Goal: Information Seeking & Learning: Find specific fact

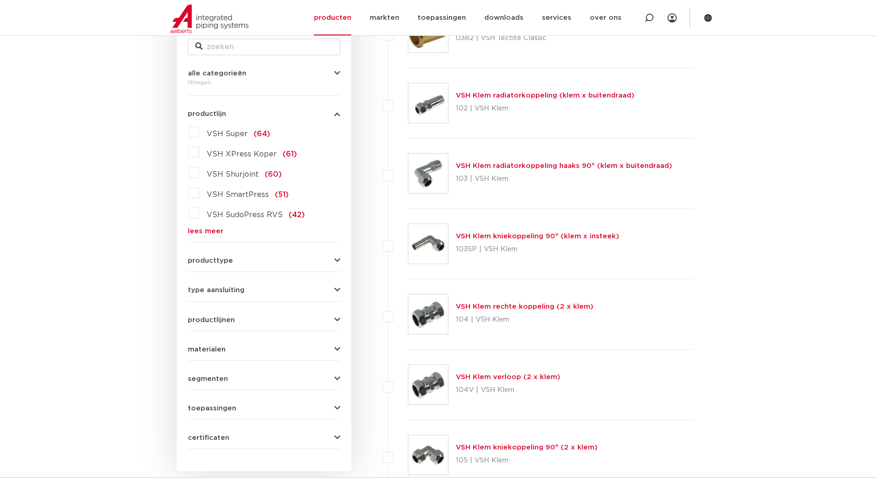
scroll to position [184, 0]
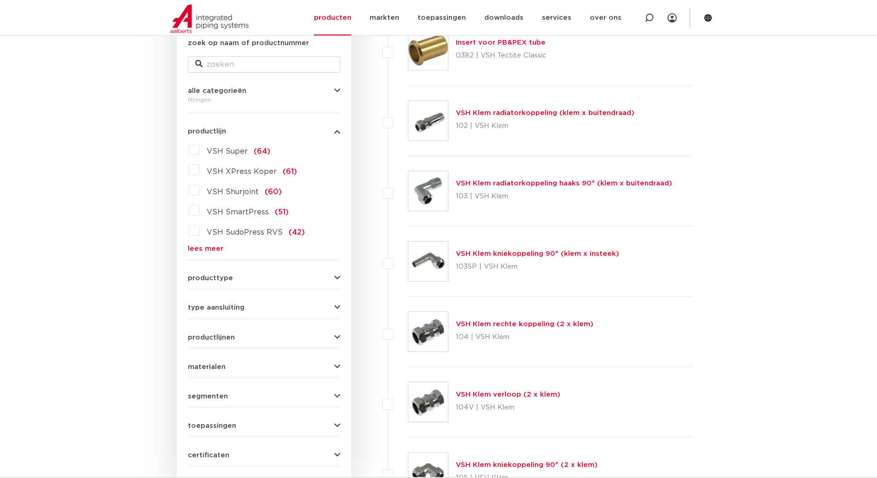
click at [214, 248] on link "lees meer" at bounding box center [264, 248] width 152 height 7
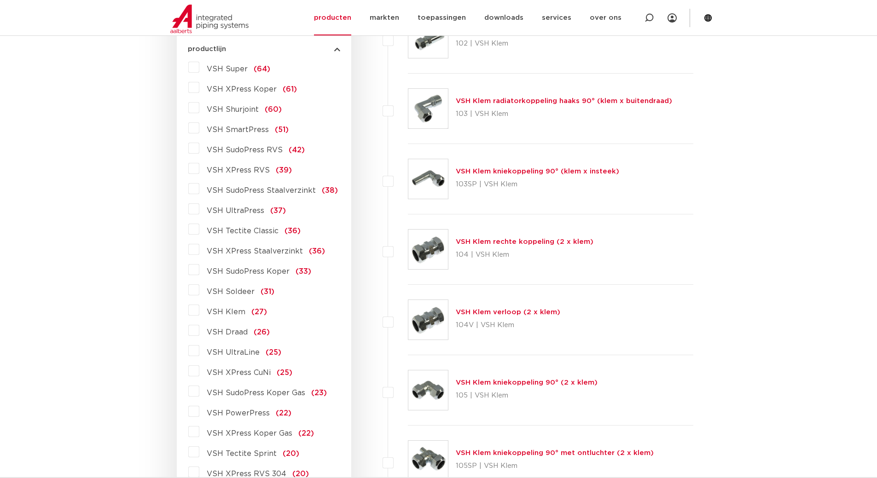
scroll to position [276, 0]
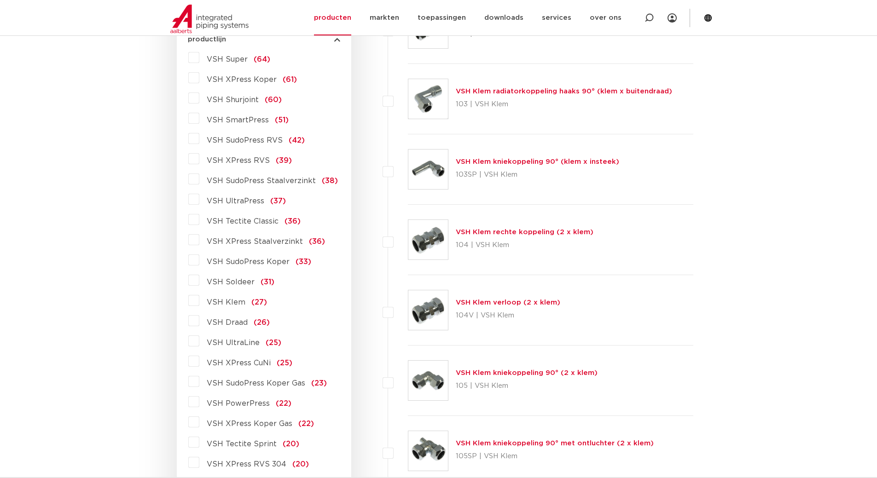
click at [199, 241] on label "VSH XPress Staalverzinkt (36)" at bounding box center [262, 240] width 126 height 15
click at [0, 0] on input "VSH XPress Staalverzinkt (36)" at bounding box center [0, 0] width 0 height 0
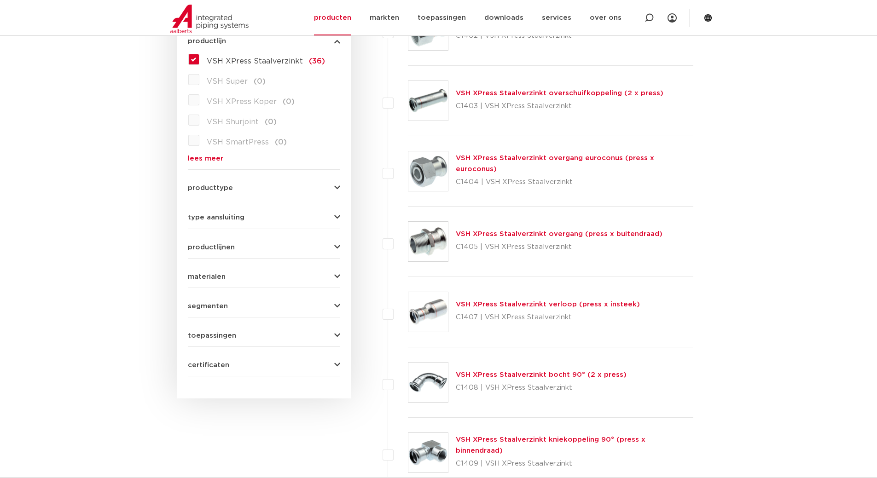
scroll to position [276, 0]
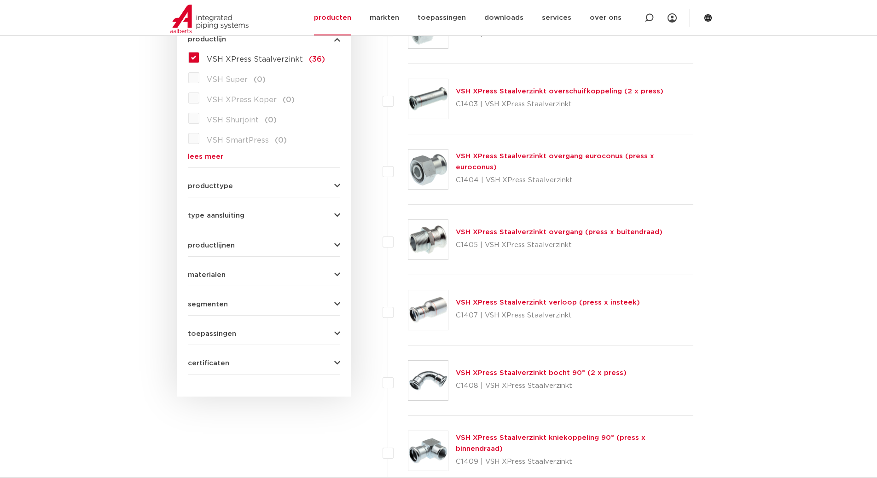
click at [543, 91] on link "VSH XPress Staalverzinkt overschuifkoppeling (2 x press)" at bounding box center [560, 91] width 208 height 7
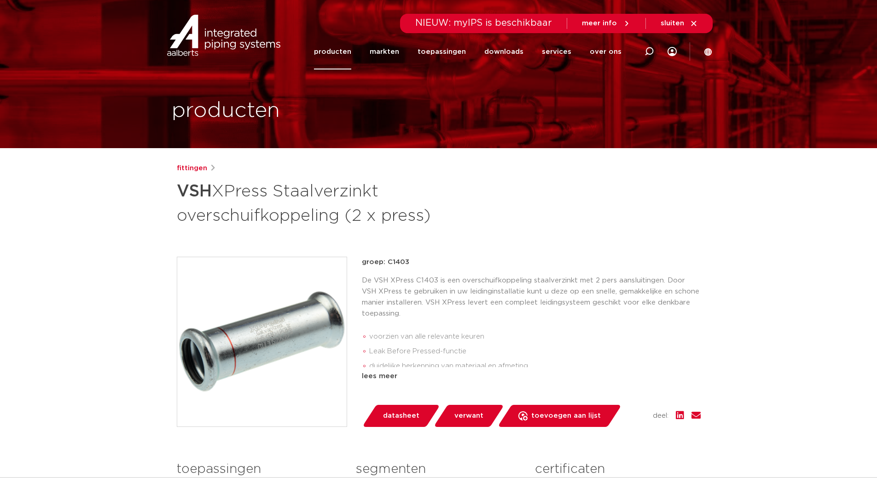
click at [513, 280] on p "De VSH XPress C1403 is een overschuifkoppeling staalverzinkt met 2 pers aanslui…" at bounding box center [531, 297] width 339 height 44
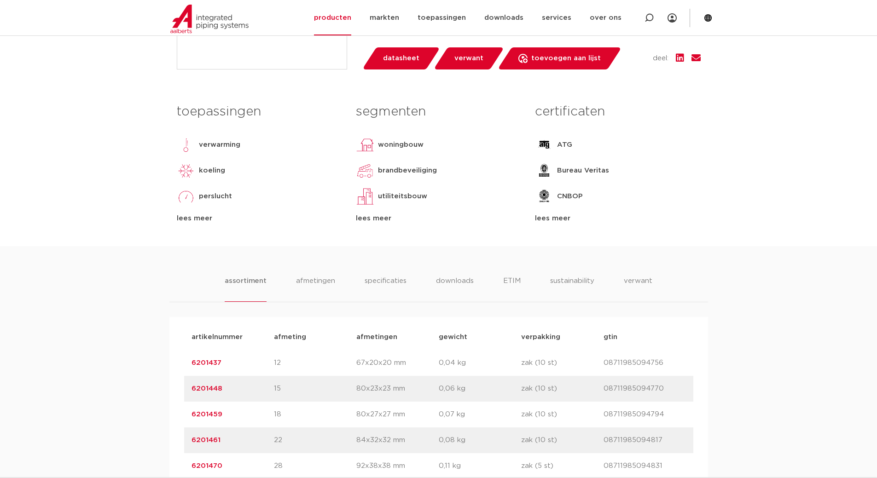
scroll to position [414, 0]
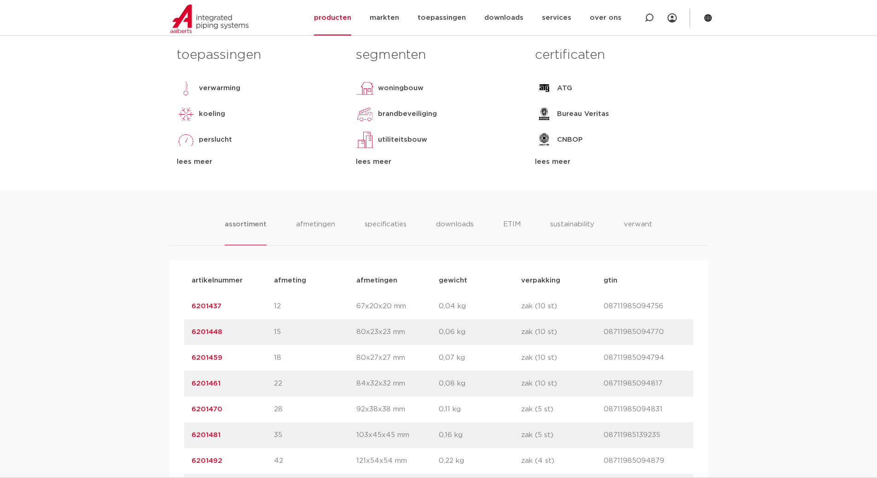
drag, startPoint x: 233, startPoint y: 384, endPoint x: 184, endPoint y: 387, distance: 48.4
click at [184, 387] on div "artikelnummer 6201461 afmeting 22 afmetingen 84x32x32 mm gewicht 0,08 kg verpak…" at bounding box center [438, 384] width 509 height 26
copy link "6201461"
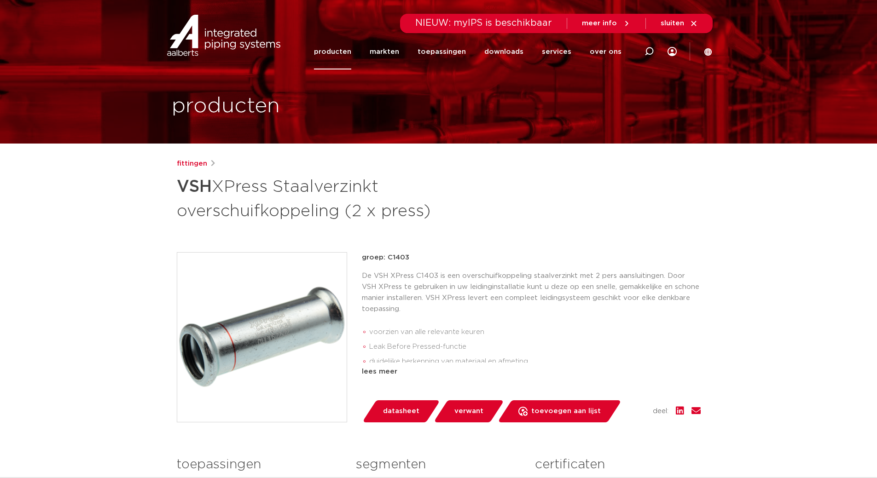
scroll to position [0, 0]
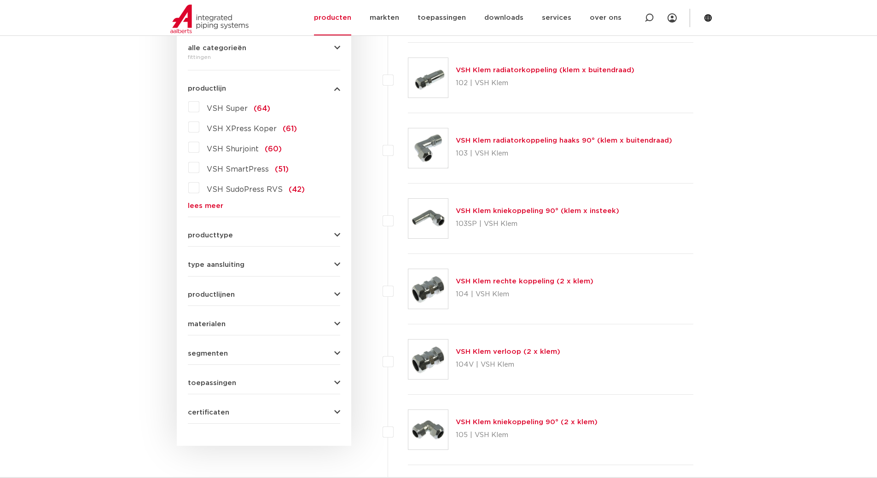
scroll to position [230, 0]
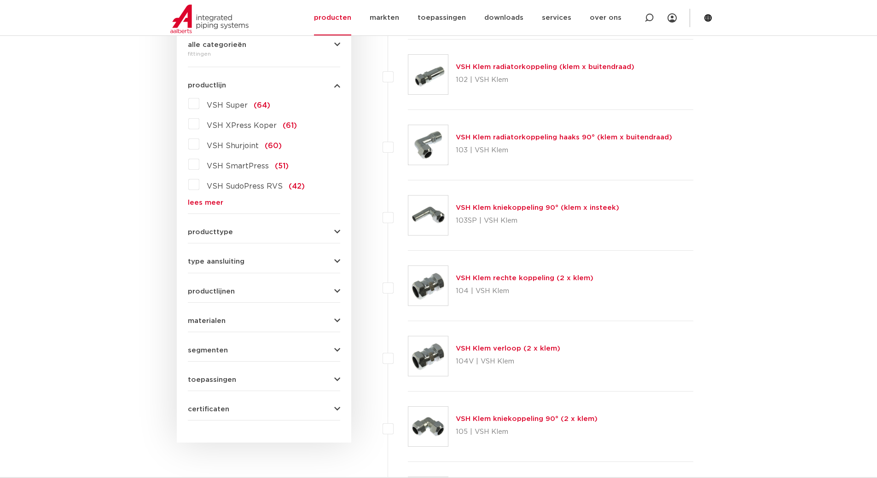
click at [200, 204] on link "lees meer" at bounding box center [264, 202] width 152 height 7
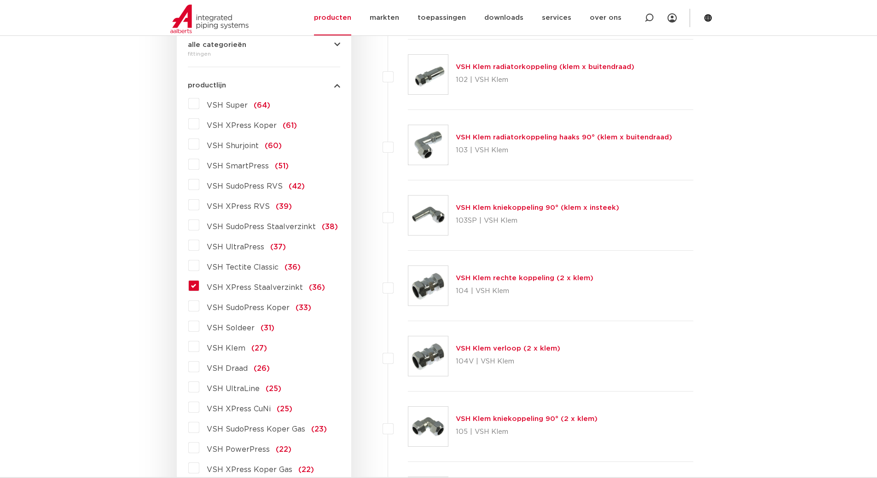
click at [199, 285] on label "VSH XPress Staalverzinkt (36)" at bounding box center [262, 286] width 126 height 15
click at [0, 0] on input "VSH XPress Staalverzinkt (36)" at bounding box center [0, 0] width 0 height 0
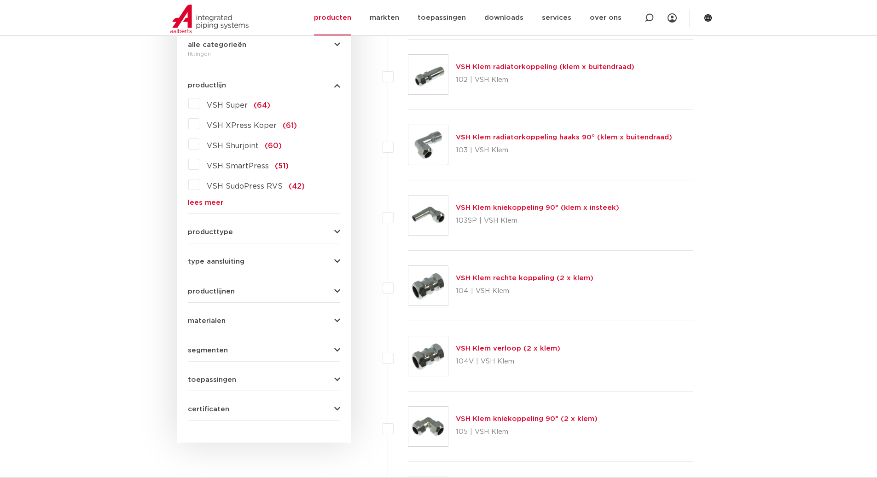
click at [204, 204] on link "lees meer" at bounding box center [264, 202] width 152 height 7
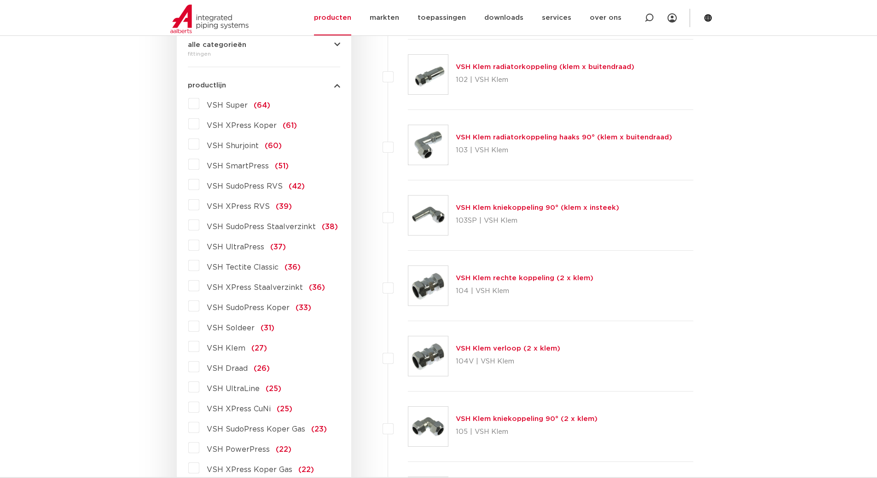
click at [199, 286] on label "VSH XPress Staalverzinkt (36)" at bounding box center [262, 286] width 126 height 15
click at [0, 0] on input "VSH XPress Staalverzinkt (36)" at bounding box center [0, 0] width 0 height 0
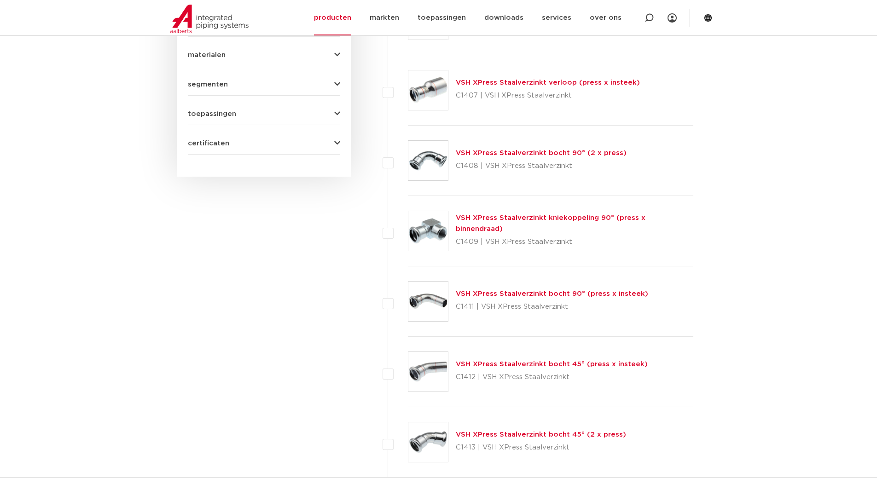
scroll to position [507, 0]
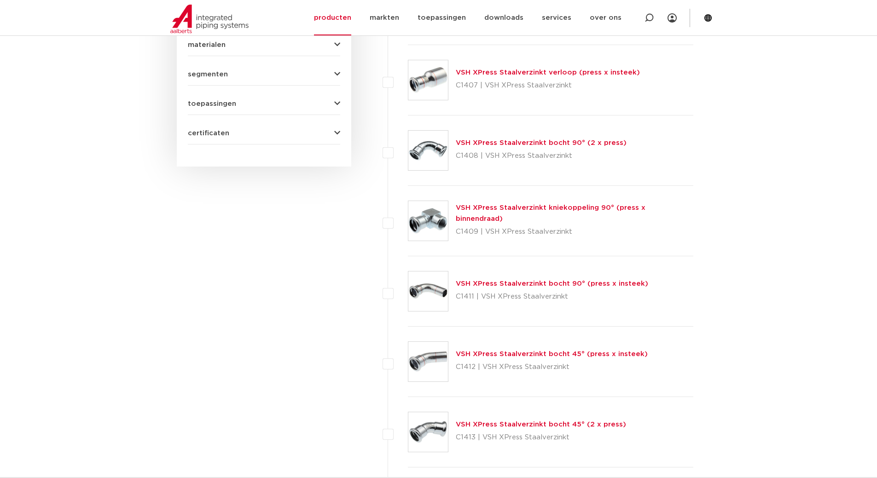
click at [535, 285] on link "VSH XPress Staalverzinkt bocht 90° (press x insteek)" at bounding box center [552, 283] width 192 height 7
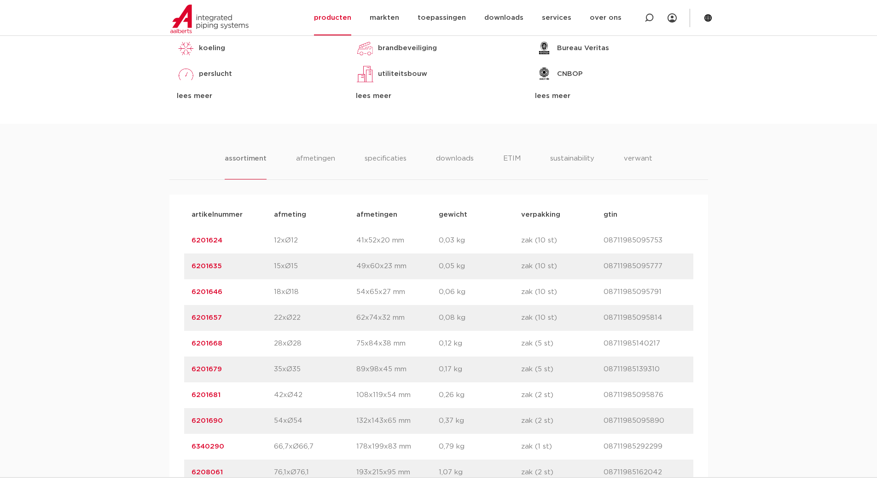
scroll to position [507, 0]
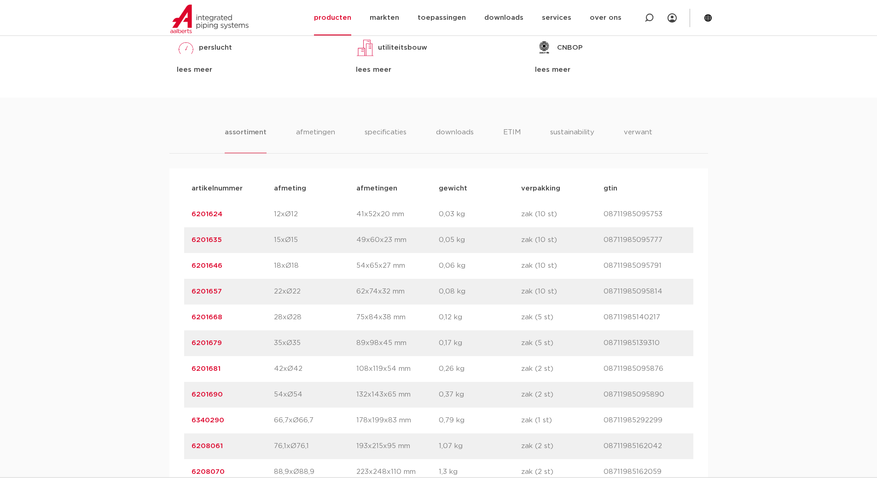
drag, startPoint x: 220, startPoint y: 295, endPoint x: 191, endPoint y: 293, distance: 29.1
click at [191, 293] on div "artikelnummer 6201657 afmeting 22xØ22 [GEOGRAPHIC_DATA] 62x74x32 mm gewicht 0,0…" at bounding box center [438, 292] width 509 height 26
copy link "6201657"
click at [146, 232] on div "assortiment afmetingen specificaties downloads ETIM sustainability verwant asso…" at bounding box center [438, 308] width 877 height 421
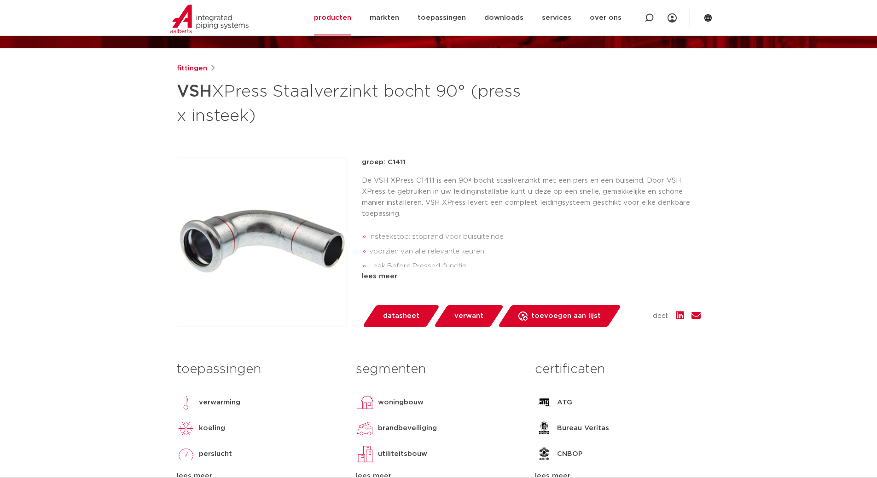
scroll to position [92, 0]
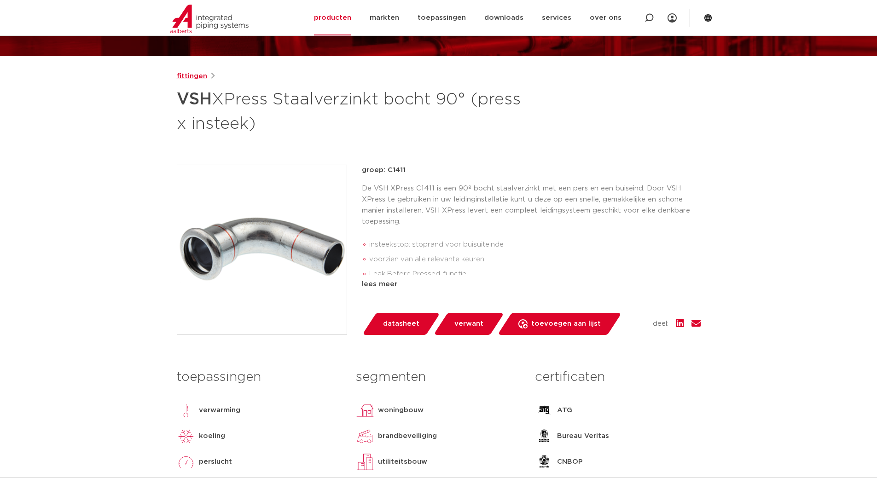
click at [198, 76] on link "fittingen" at bounding box center [192, 76] width 30 height 11
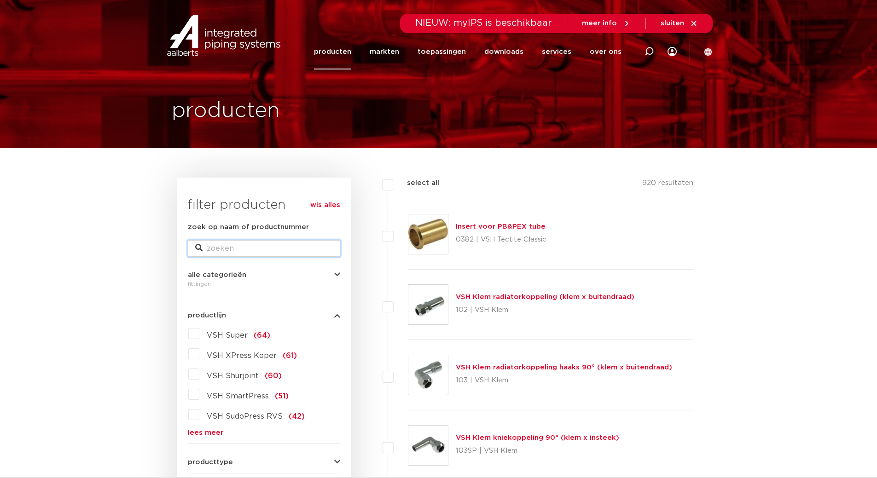
click at [261, 252] on input "zoek op naam of productnummer" at bounding box center [264, 248] width 152 height 17
type input "apollo"
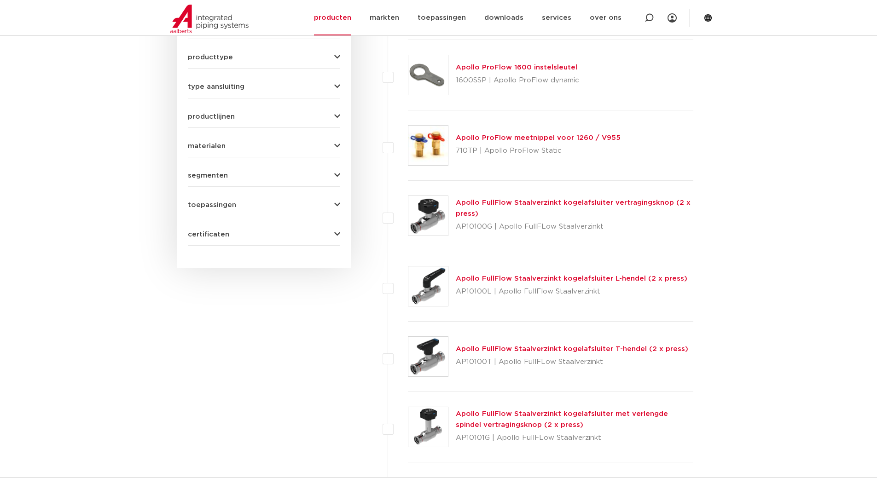
scroll to position [737, 0]
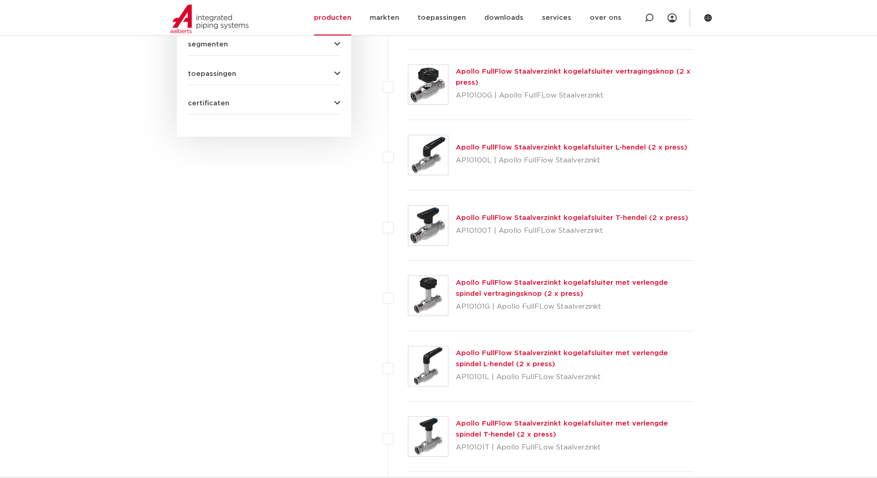
click at [517, 147] on link "Apollo FullFlow Staalverzinkt kogelafsluiter L-hendel (2 x press)" at bounding box center [572, 147] width 232 height 7
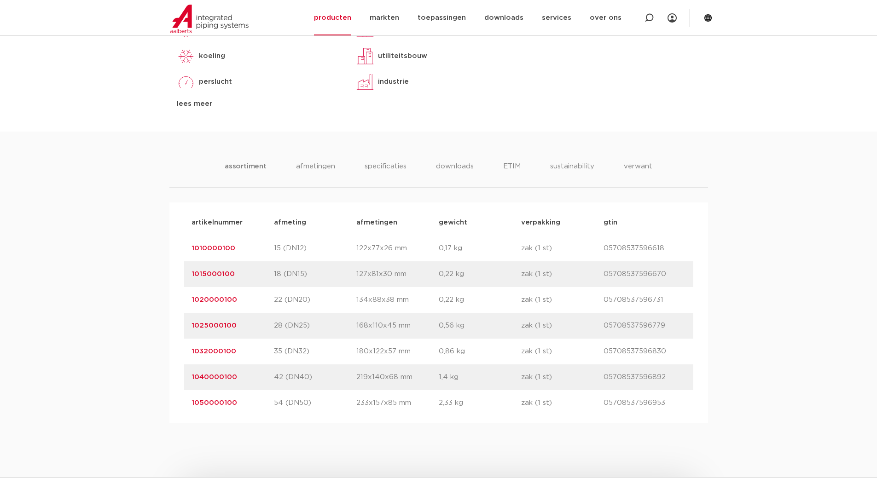
scroll to position [507, 0]
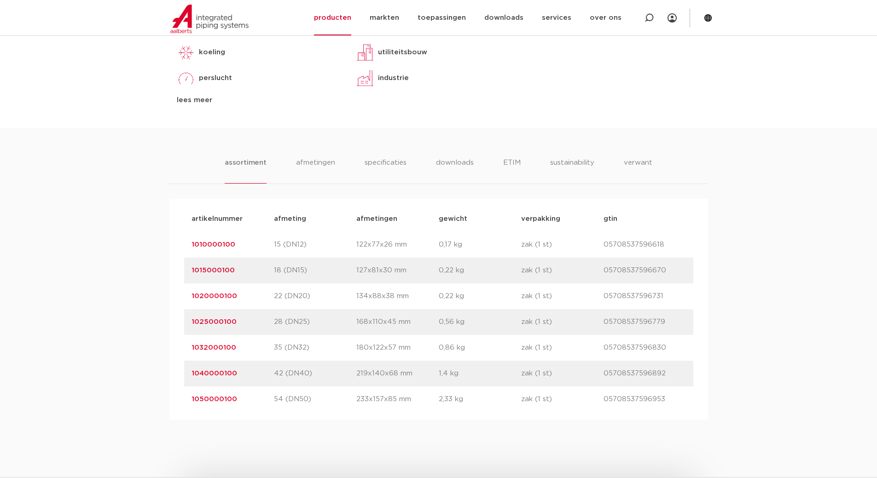
drag, startPoint x: 242, startPoint y: 297, endPoint x: 178, endPoint y: 299, distance: 64.1
click at [178, 299] on div "artikelnummer afmeting [GEOGRAPHIC_DATA] gewicht verpakking gtin artikelnummer …" at bounding box center [438, 309] width 539 height 221
copy link "1020000100"
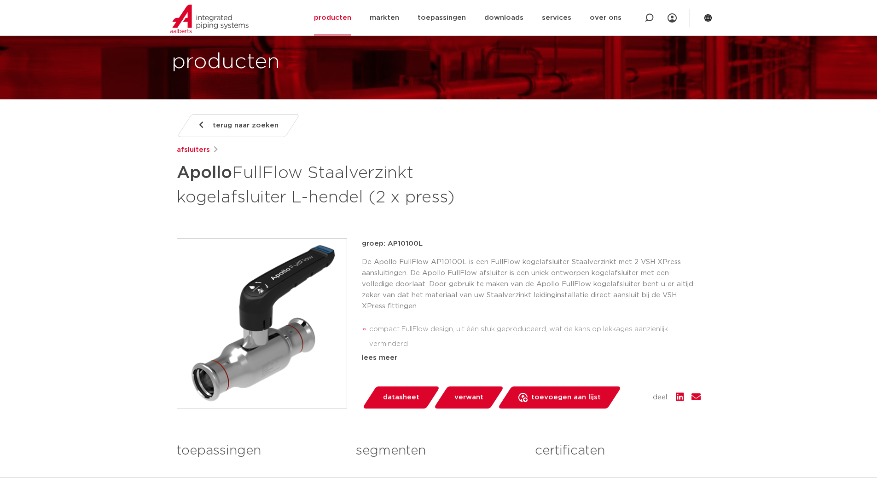
scroll to position [46, 0]
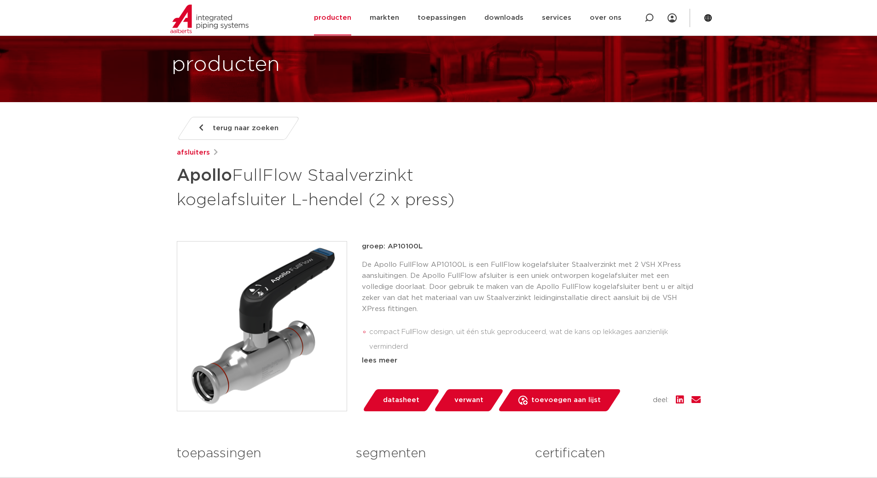
drag, startPoint x: 192, startPoint y: 155, endPoint x: 272, endPoint y: 158, distance: 79.7
click at [192, 155] on link "afsluiters" at bounding box center [193, 152] width 33 height 11
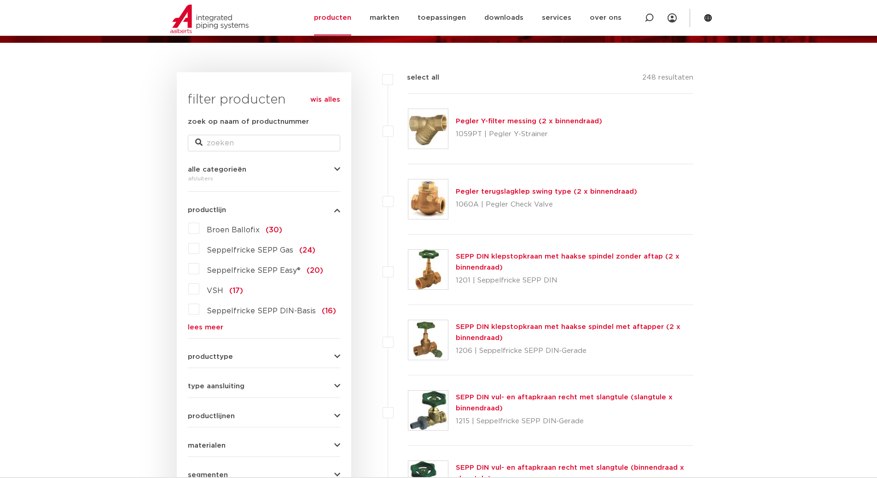
scroll to position [138, 0]
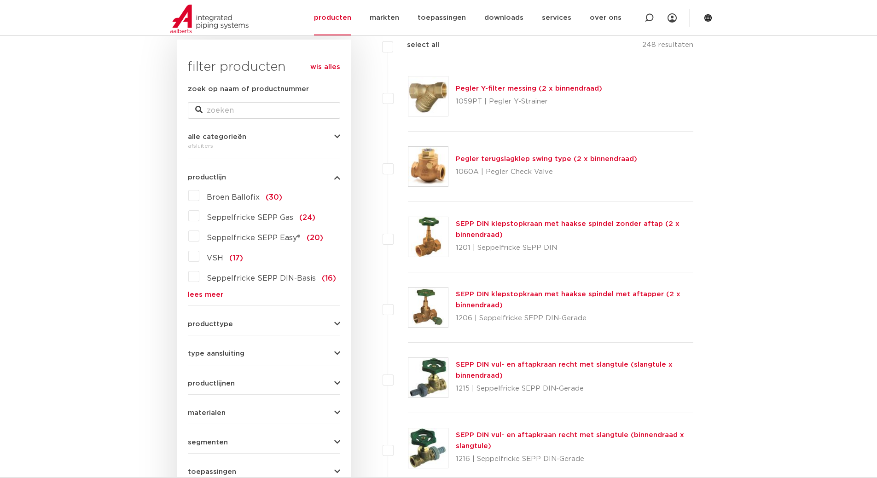
click at [202, 295] on link "lees meer" at bounding box center [264, 294] width 152 height 7
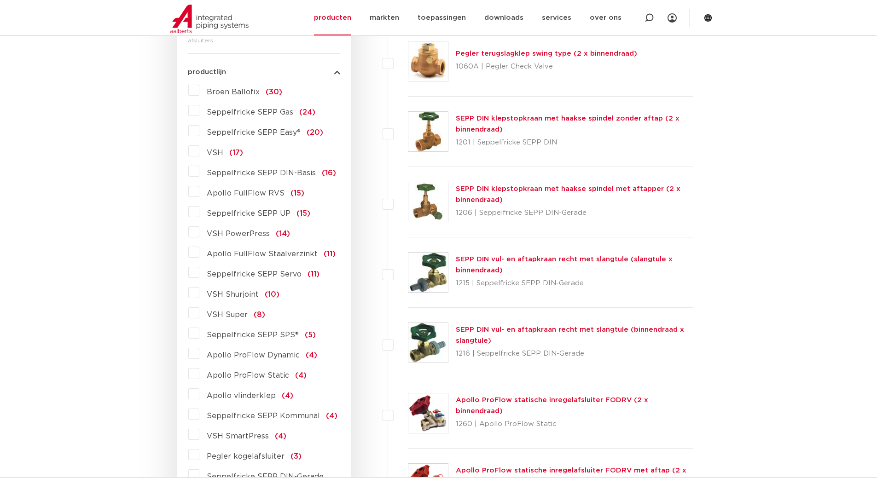
scroll to position [0, 0]
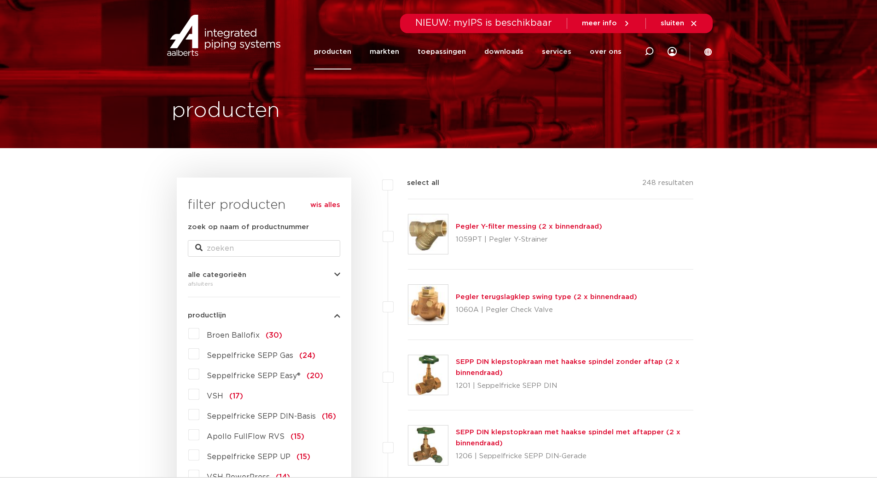
click at [341, 52] on link "producten" at bounding box center [332, 51] width 37 height 35
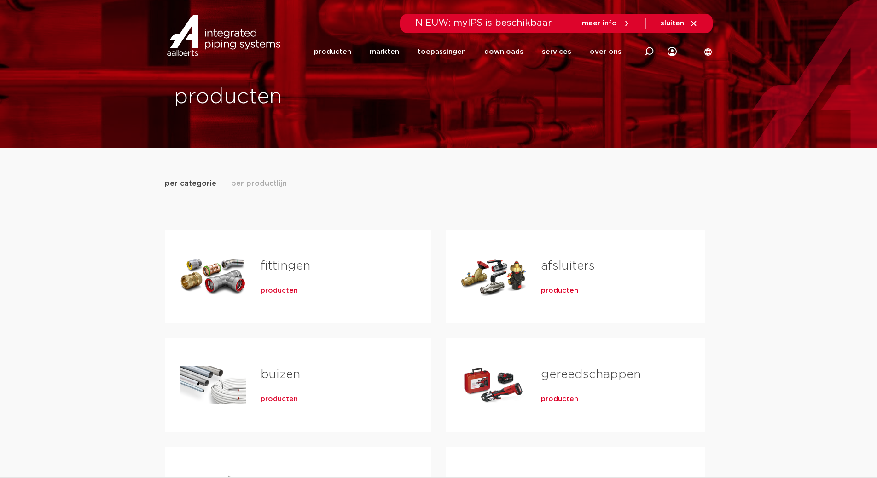
click at [280, 295] on span "producten" at bounding box center [279, 290] width 37 height 9
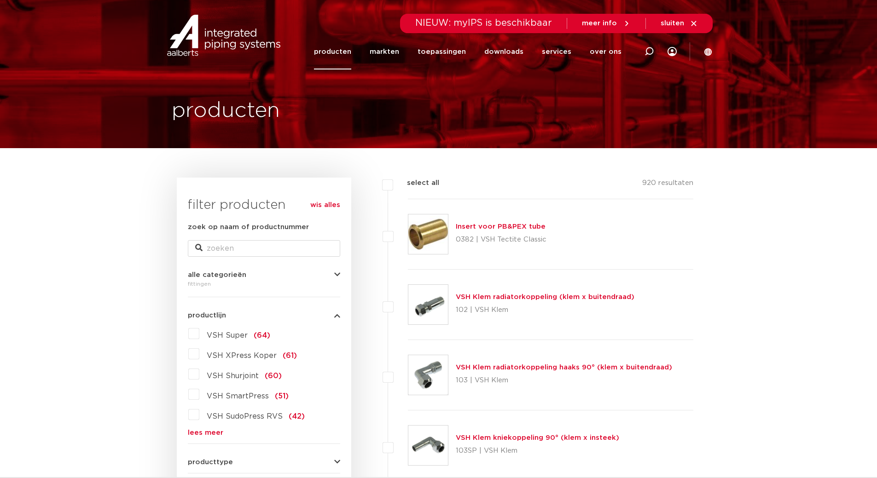
click at [205, 430] on link "lees meer" at bounding box center [264, 433] width 152 height 7
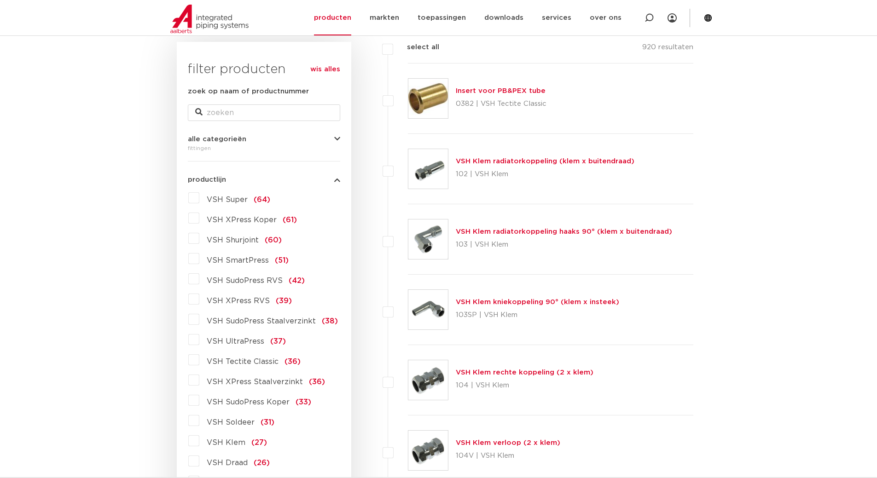
scroll to position [138, 0]
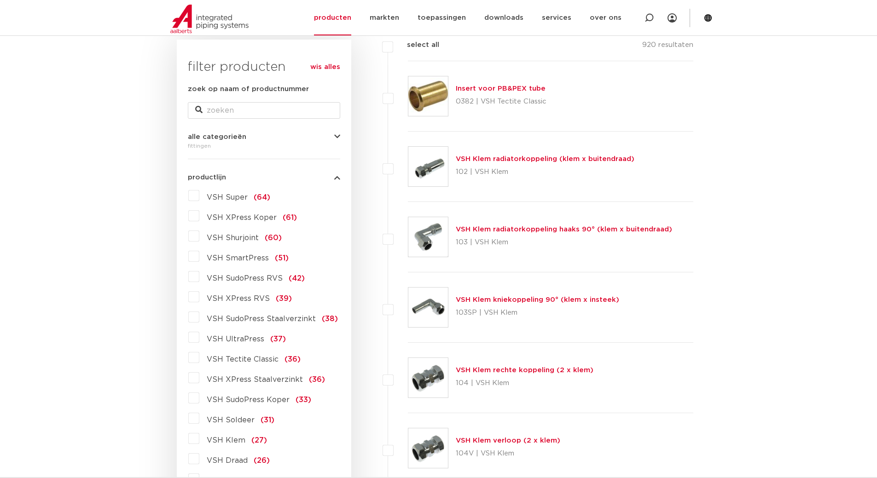
click at [200, 377] on label "VSH XPress Staalverzinkt (36)" at bounding box center [262, 378] width 126 height 15
click at [0, 0] on input "VSH XPress Staalverzinkt (36)" at bounding box center [0, 0] width 0 height 0
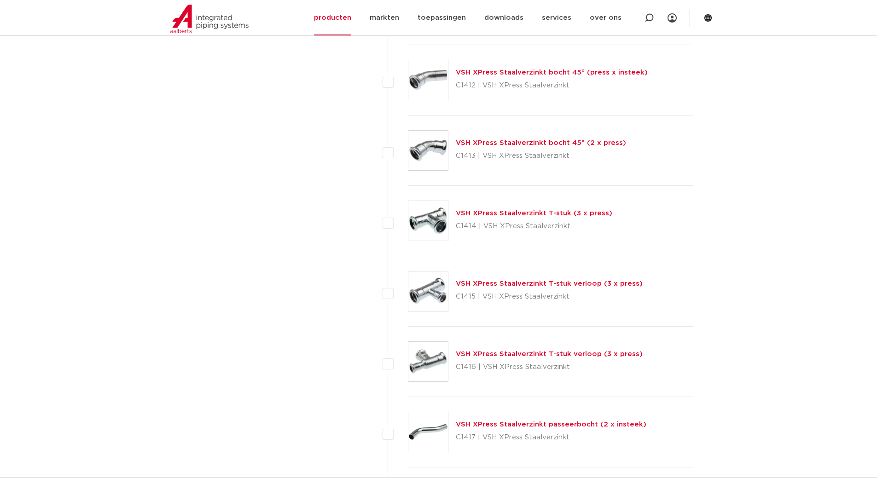
scroll to position [783, 0]
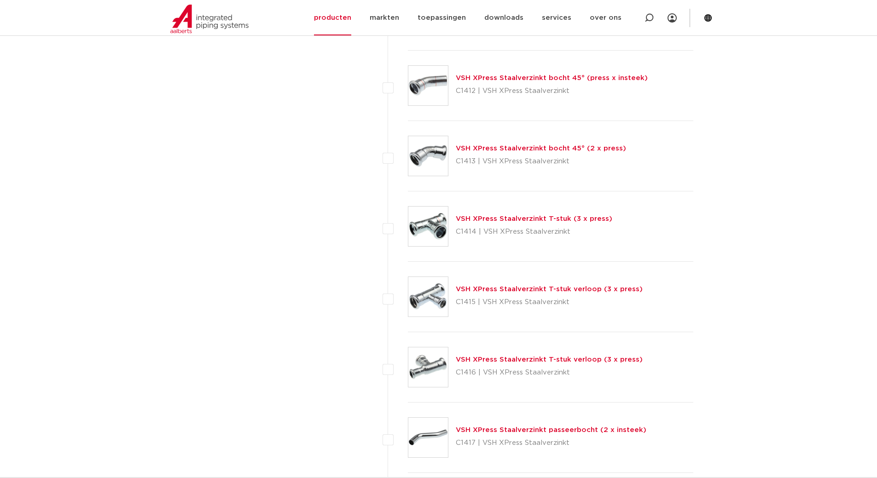
click at [580, 289] on link "VSH XPress Staalverzinkt T-stuk verloop (3 x press)" at bounding box center [549, 289] width 187 height 7
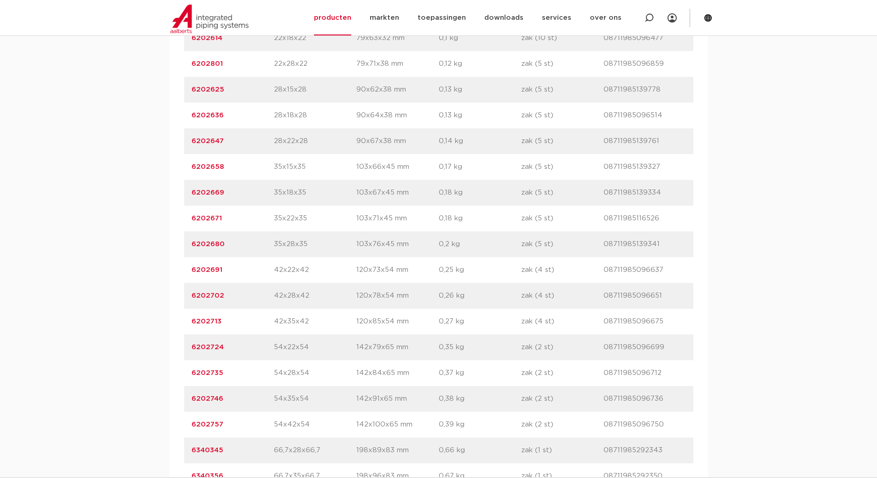
scroll to position [921, 0]
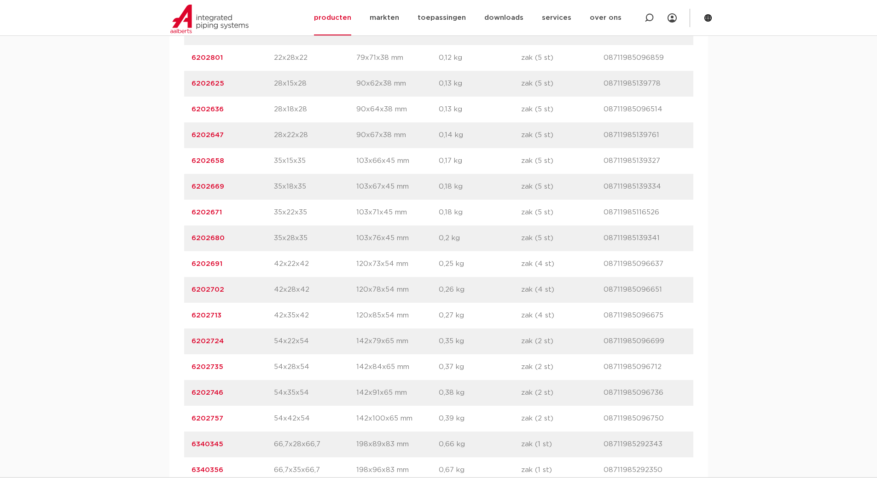
drag, startPoint x: 230, startPoint y: 265, endPoint x: 181, endPoint y: 262, distance: 49.8
click at [181, 262] on div "artikelnummer afmeting afmetingen gewicht verpakking gtin artikelnummer 6202768…" at bounding box center [438, 406] width 539 height 1304
copy link "6202691"
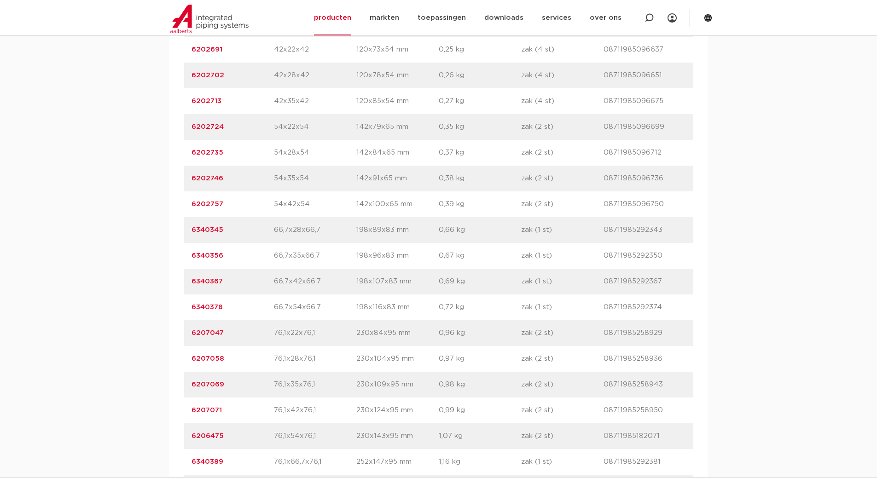
scroll to position [1151, 0]
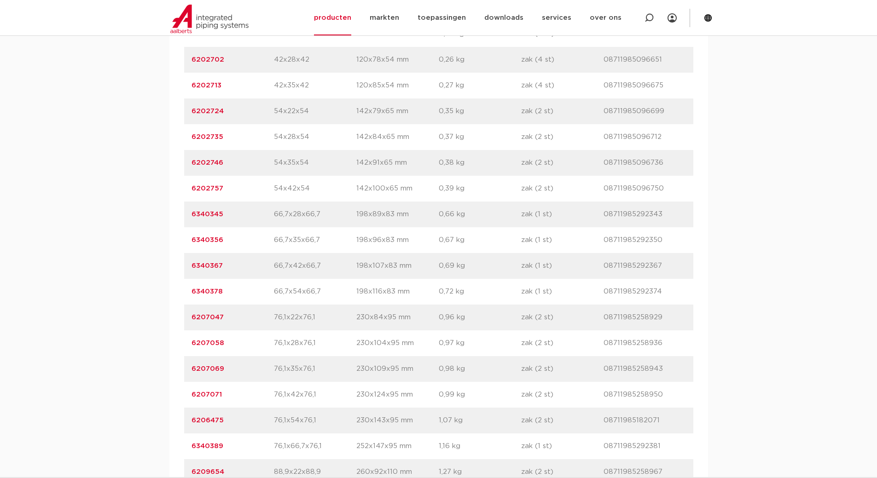
click at [245, 313] on p "6207047" at bounding box center [233, 317] width 82 height 11
drag, startPoint x: 211, startPoint y: 317, endPoint x: 191, endPoint y: 315, distance: 20.4
click at [191, 315] on div "artikelnummer 6207047 afmeting 76,1x22x76,1 afmetingen 230x84x95 mm gewicht 0,9…" at bounding box center [438, 318] width 509 height 26
copy link "6207047"
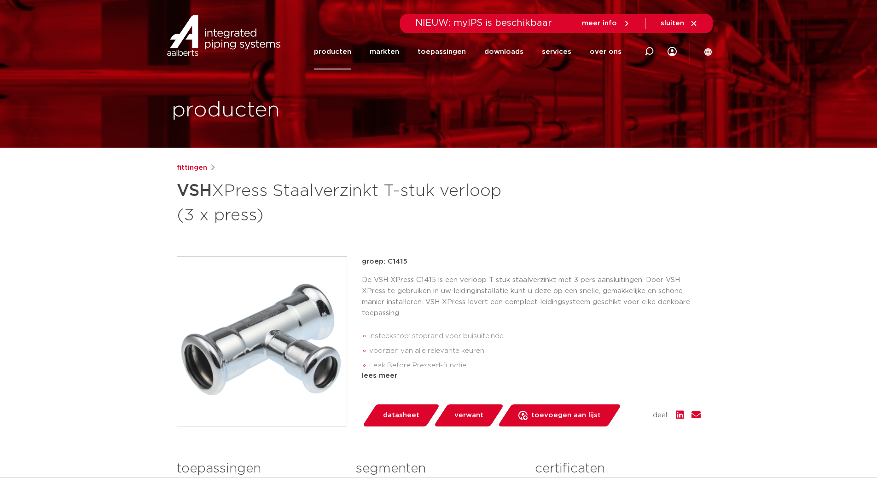
scroll to position [0, 0]
click at [192, 168] on link "fittingen" at bounding box center [192, 168] width 30 height 11
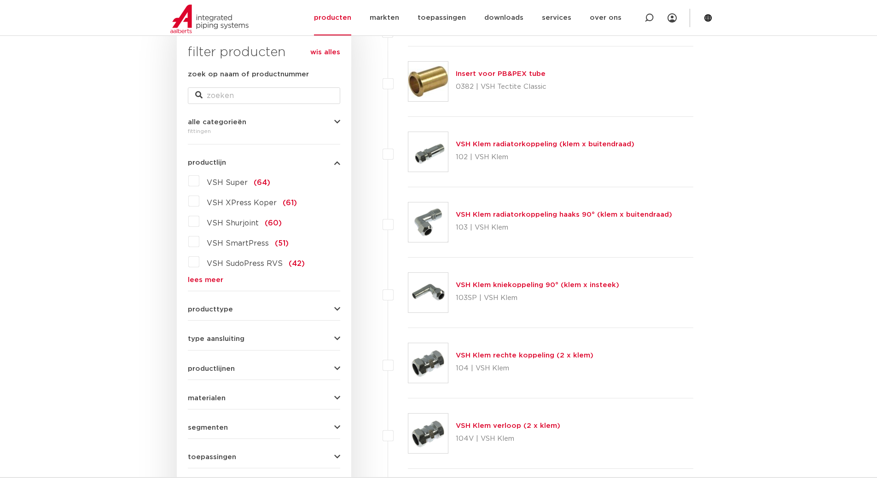
scroll to position [138, 0]
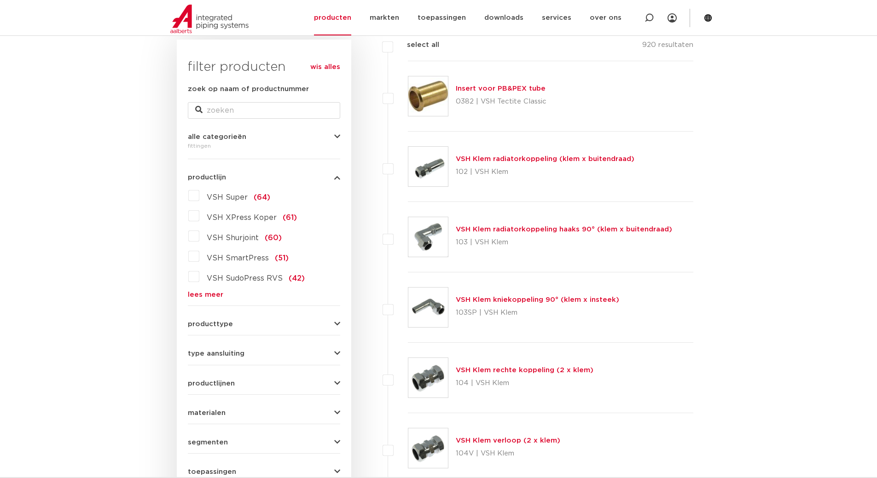
click at [207, 290] on div "VSH Super (64) VSH XPress Koper (61) VSH Shurjoint (60) VSH SmartPress (51) VSH…" at bounding box center [264, 243] width 152 height 110
click at [204, 299] on form "zoek op naam of productnummer alle categorieën fittingen fittingen afsluiters b…" at bounding box center [264, 298] width 152 height 429
click at [203, 297] on link "lees meer" at bounding box center [264, 294] width 152 height 7
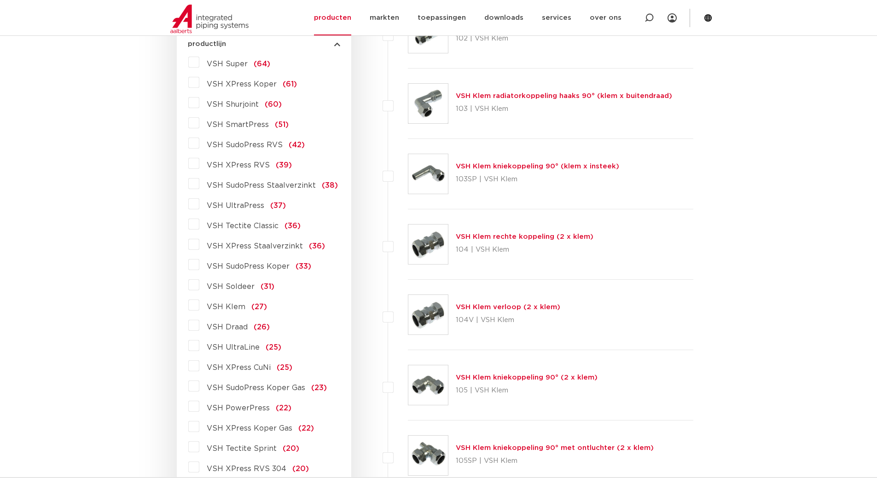
scroll to position [276, 0]
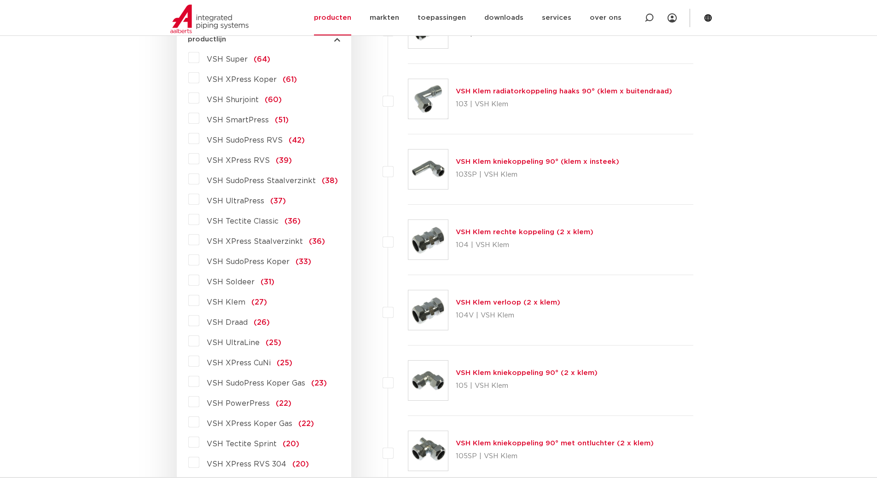
click at [199, 77] on label "VSH XPress Koper (61)" at bounding box center [248, 77] width 98 height 15
click at [0, 0] on input "VSH XPress Koper (61)" at bounding box center [0, 0] width 0 height 0
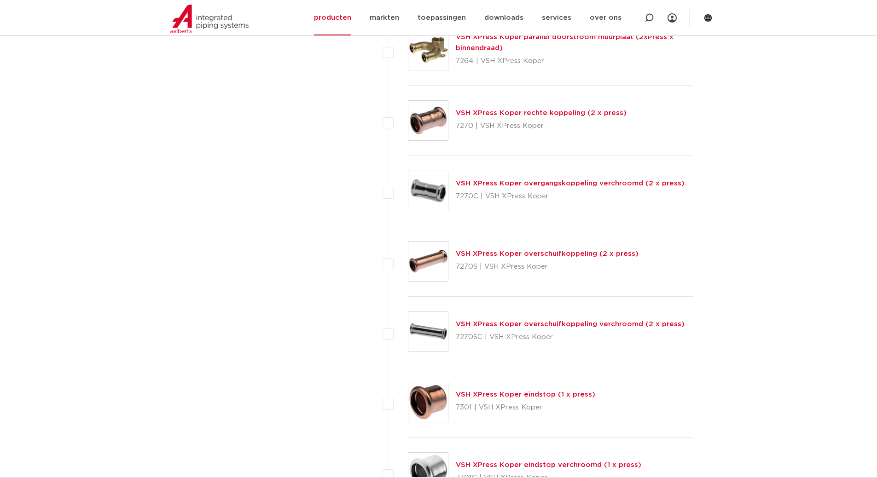
scroll to position [3638, 0]
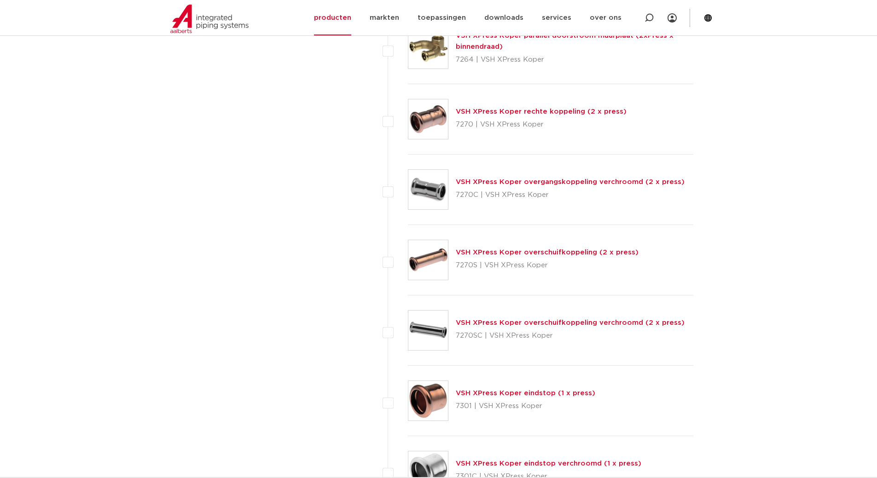
click at [501, 251] on link "VSH XPress Koper overschuifkoppeling (2 x press)" at bounding box center [547, 252] width 183 height 7
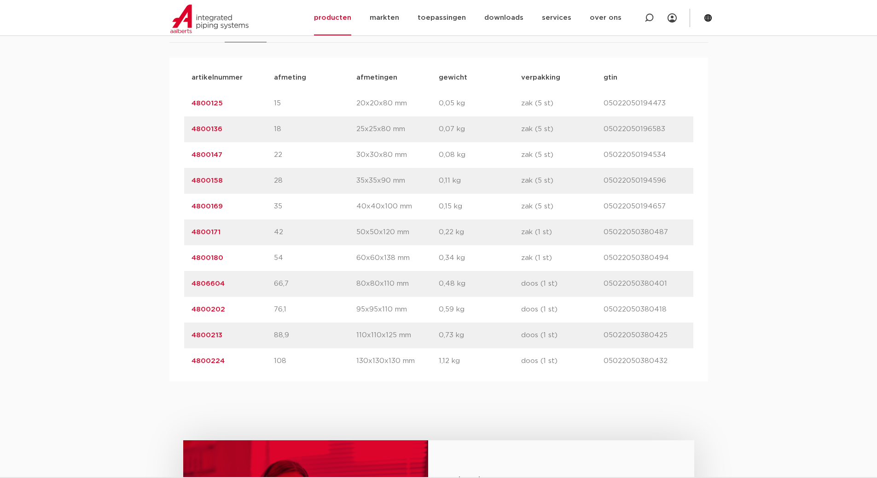
scroll to position [645, 0]
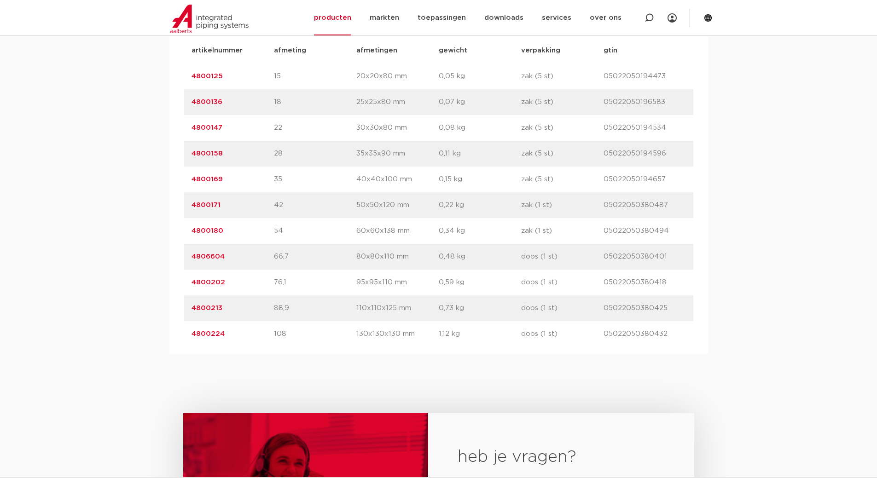
drag, startPoint x: 230, startPoint y: 126, endPoint x: 189, endPoint y: 132, distance: 41.8
click at [189, 132] on div "artikelnummer 4800147 afmeting 22 [GEOGRAPHIC_DATA] 30x30x80 mm gewicht 0,08 kg…" at bounding box center [438, 128] width 509 height 26
copy link "4800147"
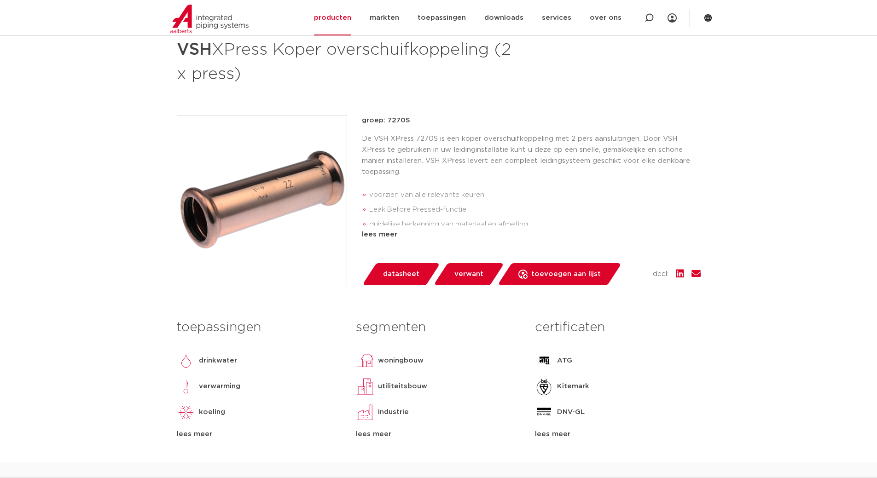
scroll to position [0, 0]
